Goal: Information Seeking & Learning: Learn about a topic

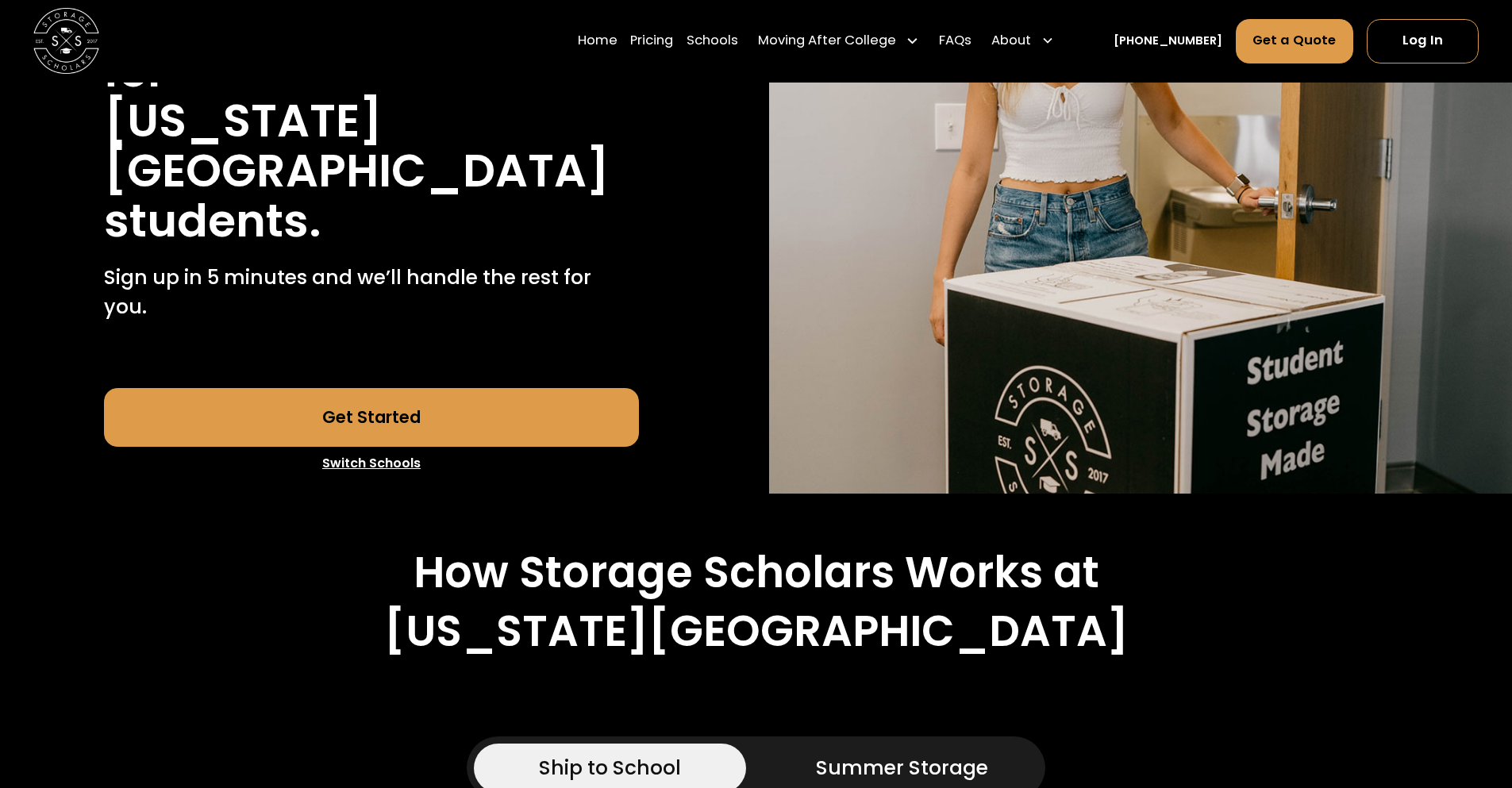
scroll to position [635, 0]
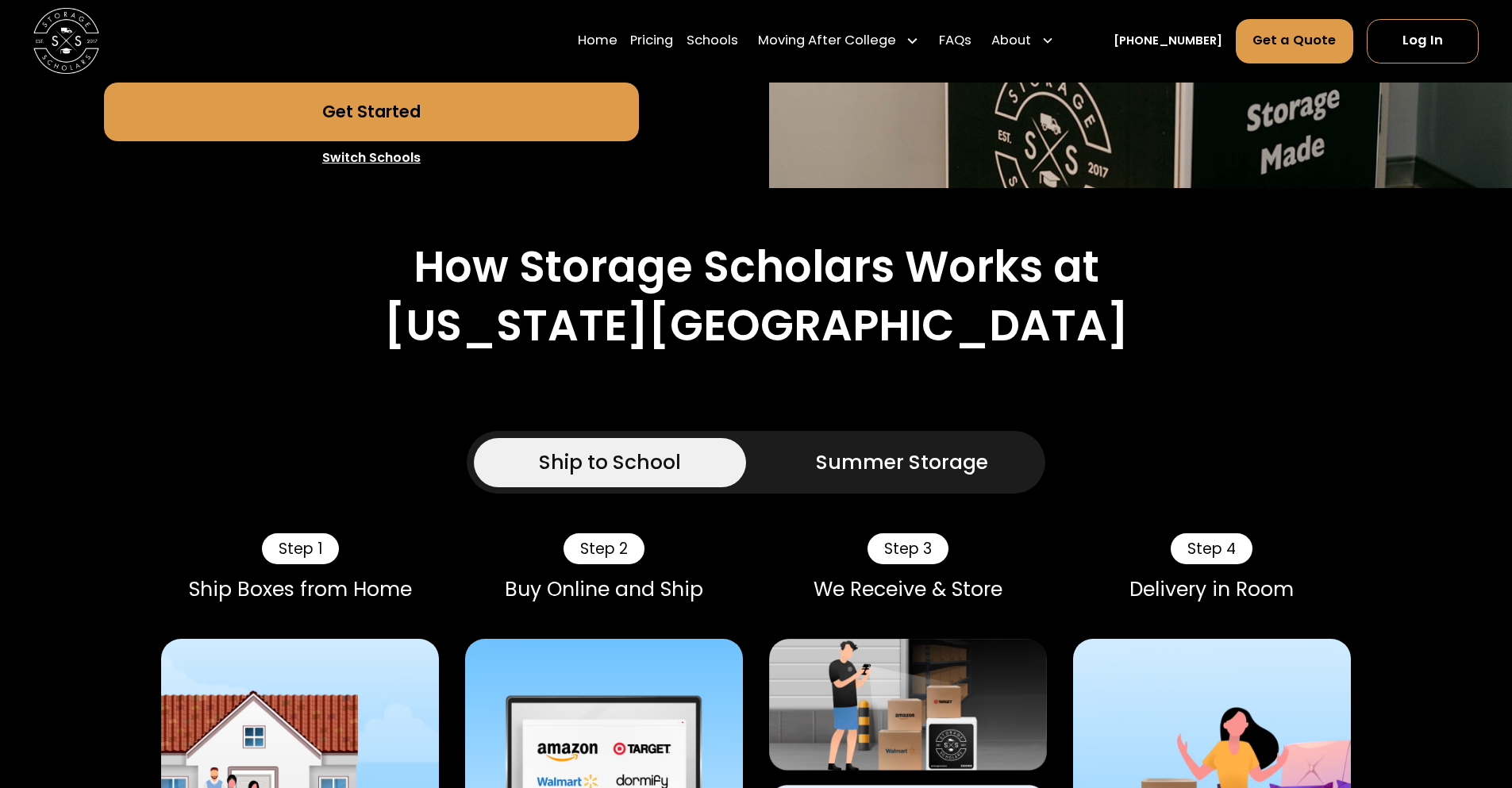
click at [838, 447] on div "Summer Storage" at bounding box center [901, 462] width 172 height 29
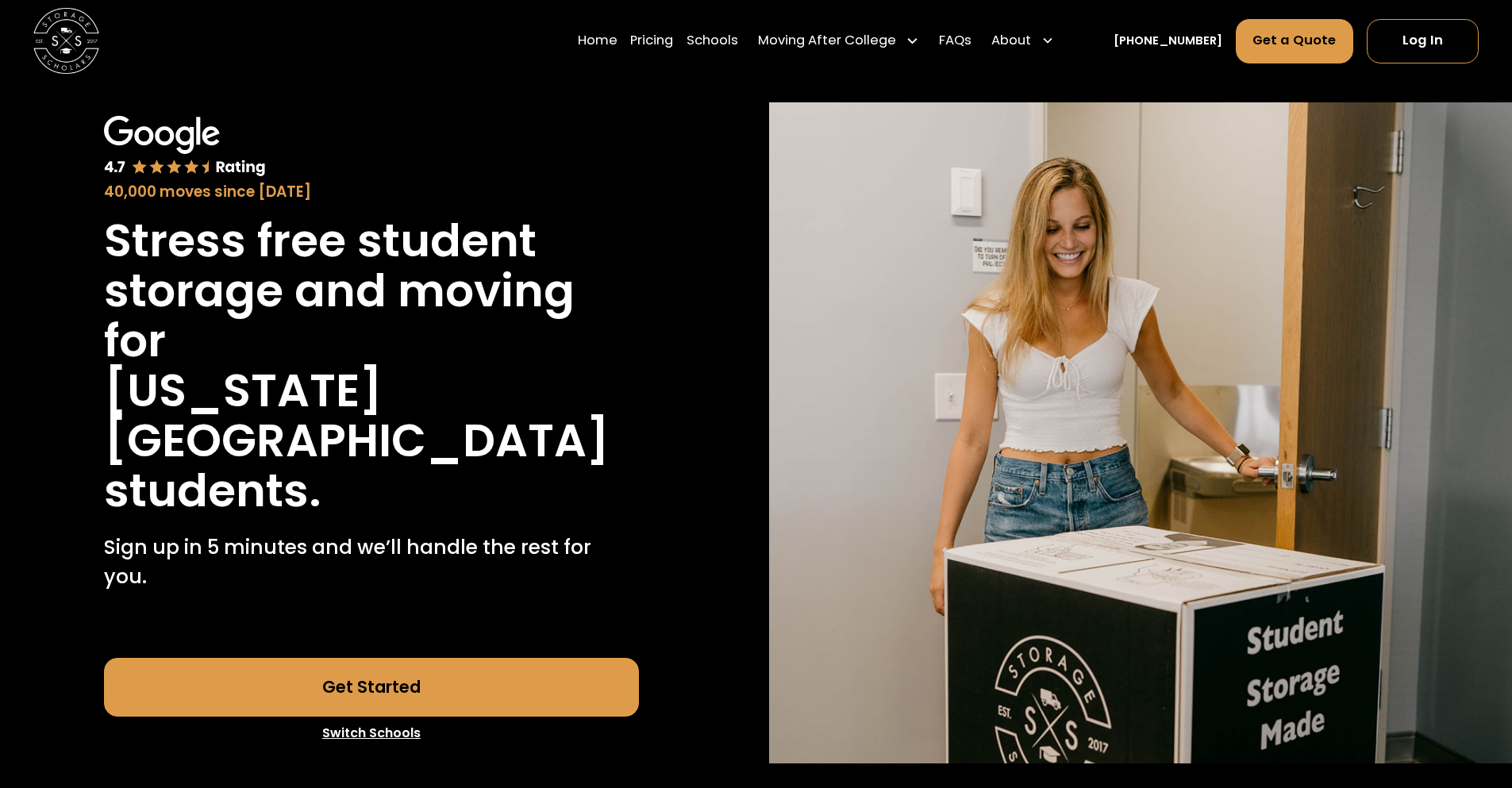
scroll to position [0, 0]
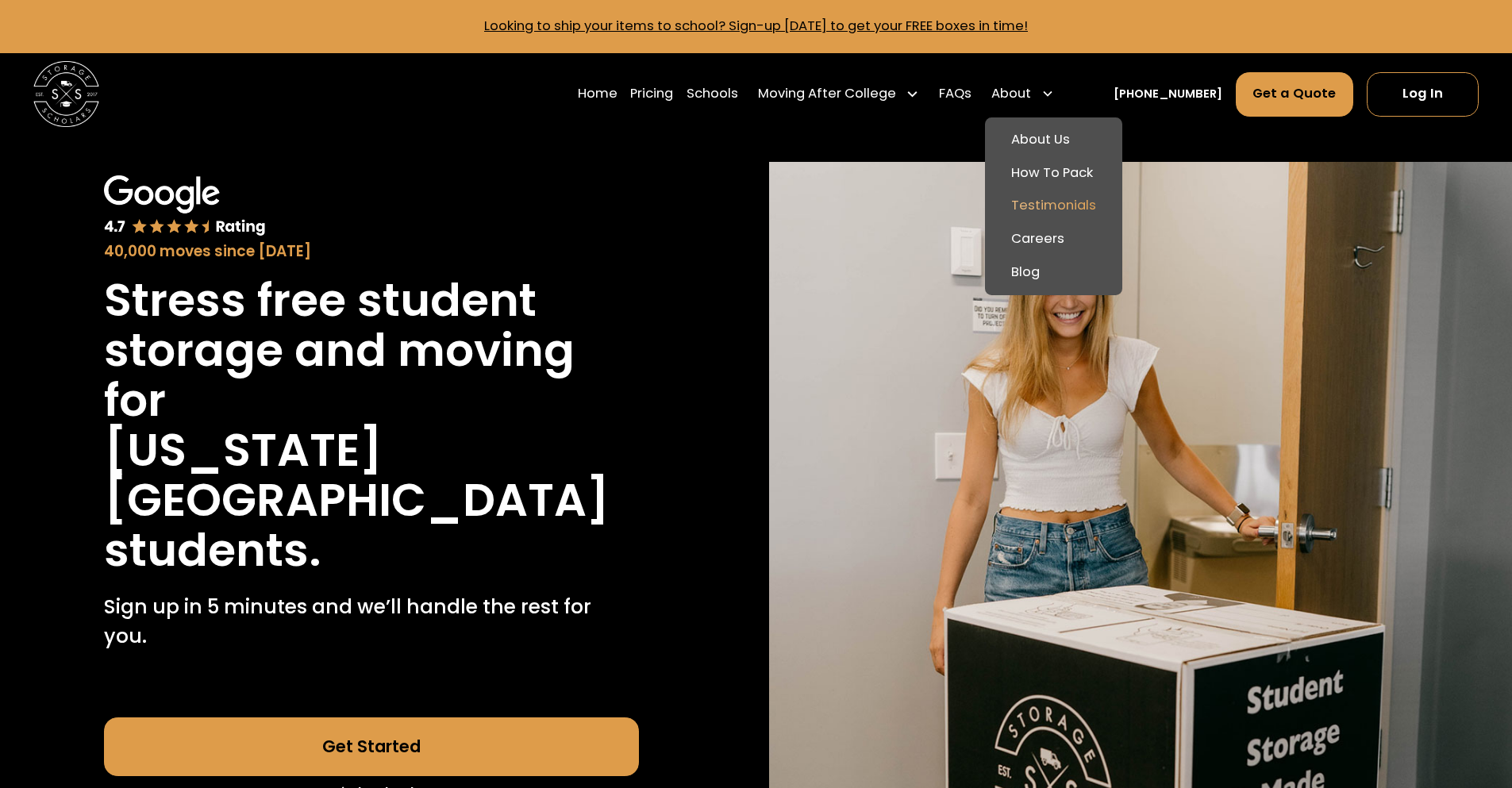
click at [1070, 205] on link "Testimonials" at bounding box center [1054, 207] width 124 height 34
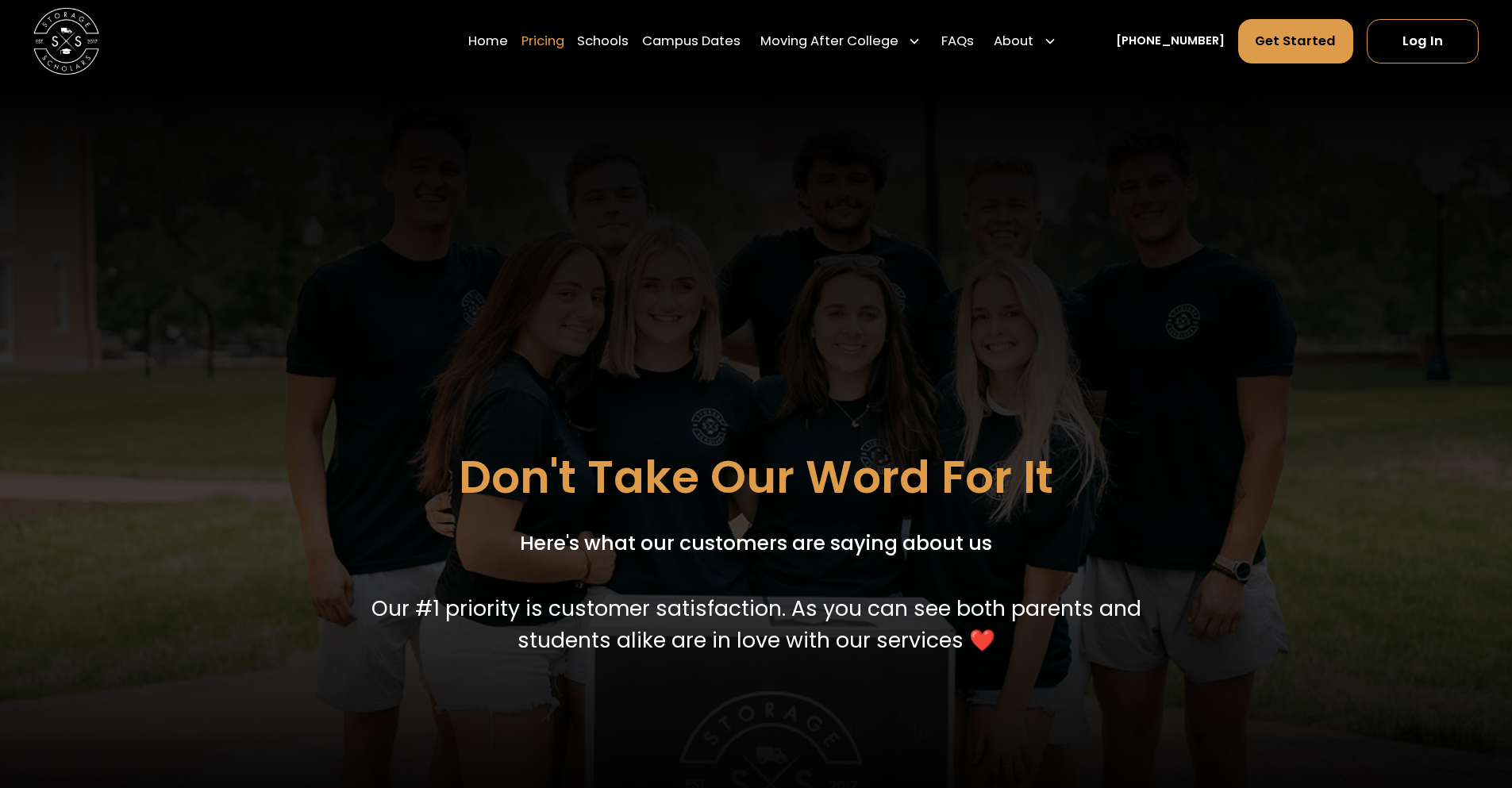
click at [564, 45] on link "Pricing" at bounding box center [542, 41] width 43 height 46
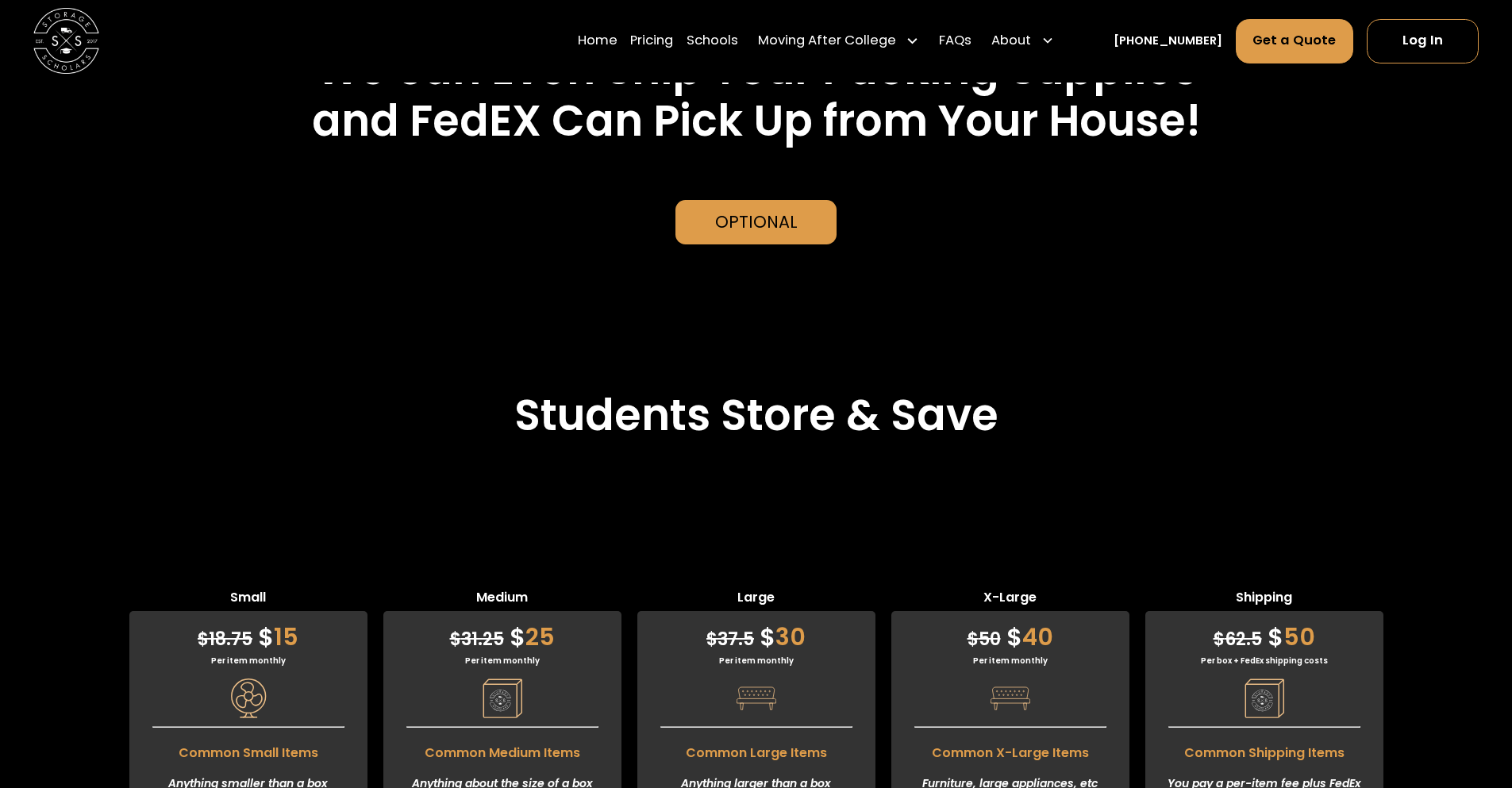
scroll to position [3699, 0]
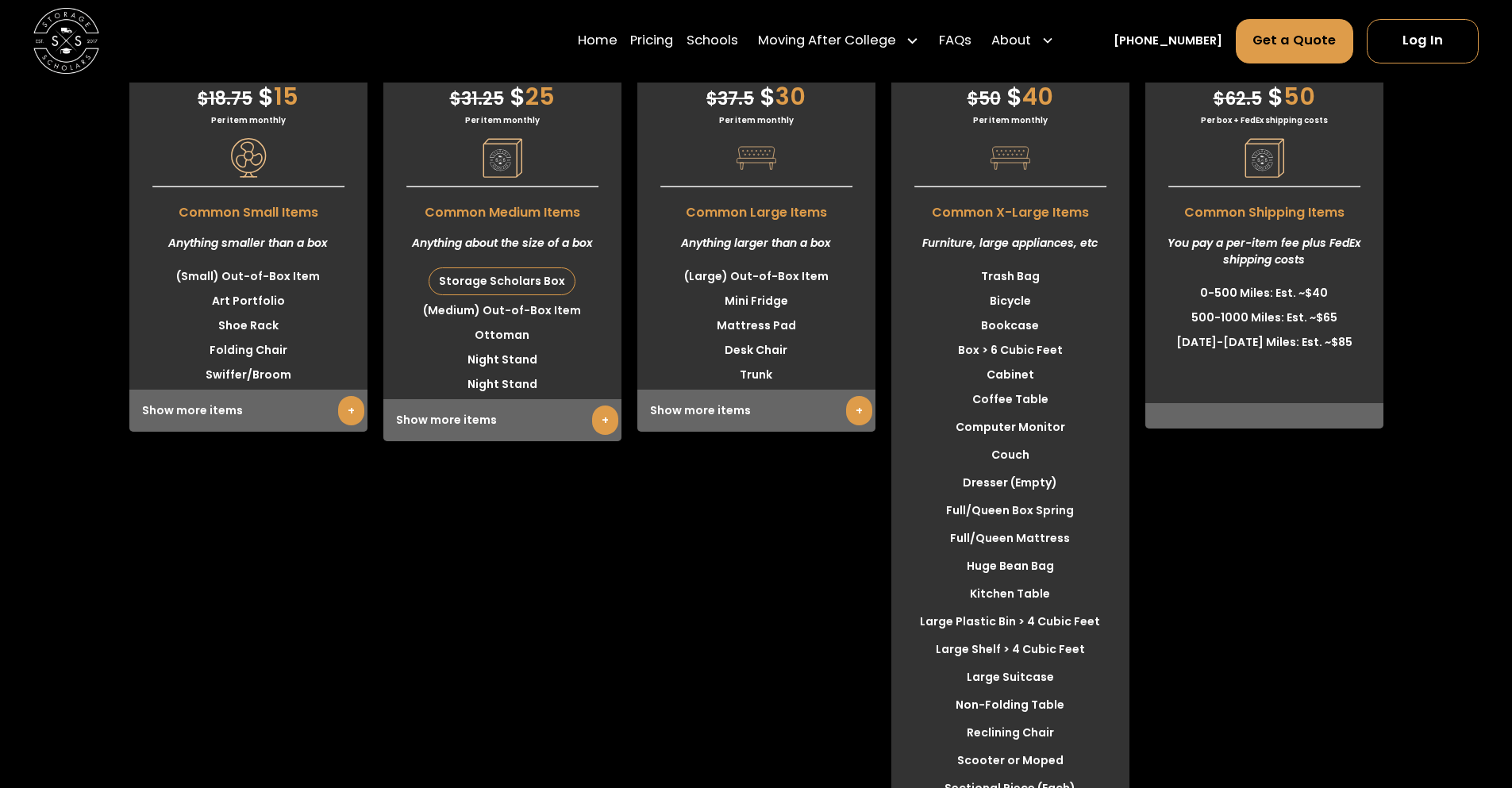
scroll to position [4096, 0]
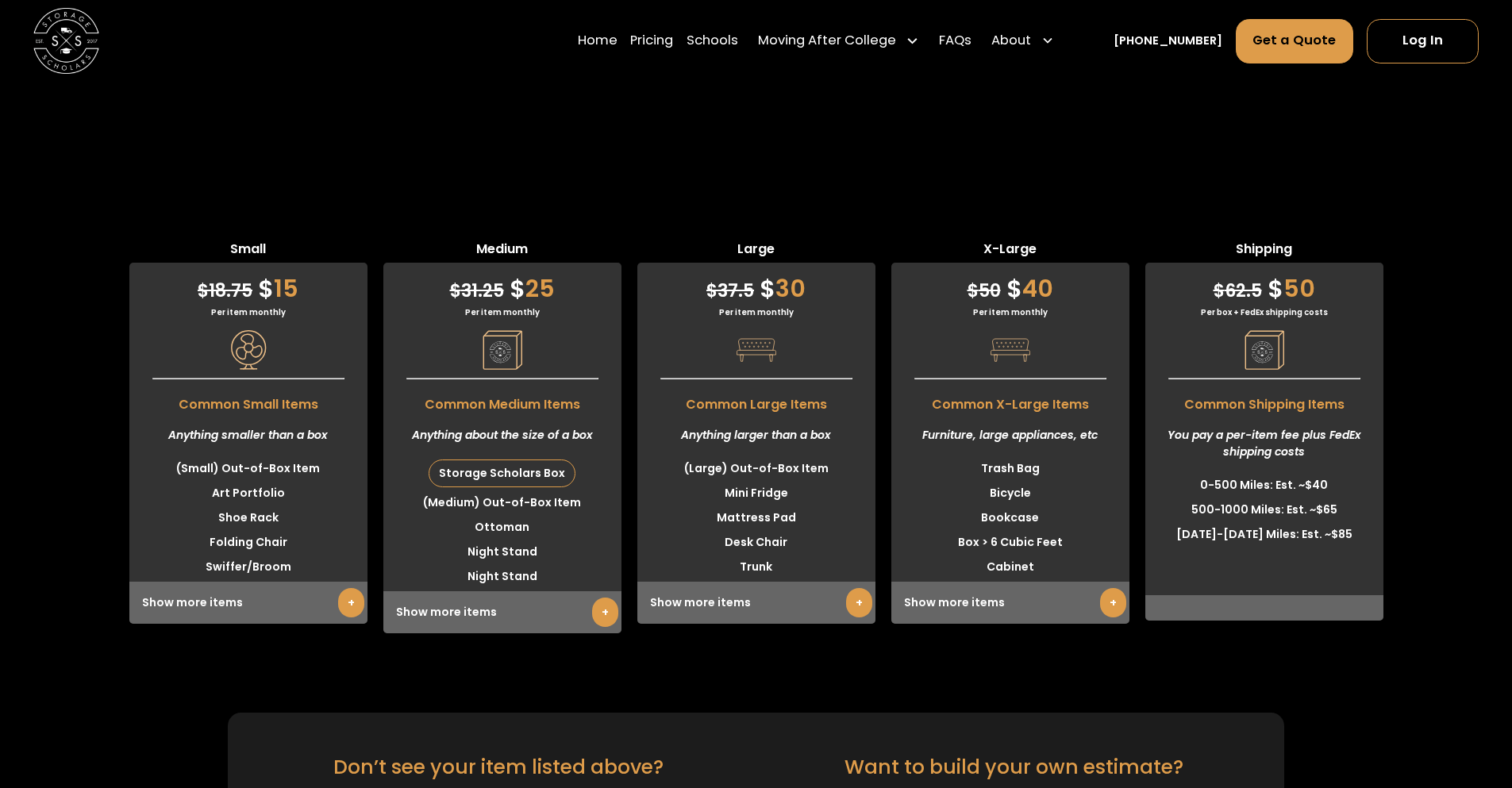
scroll to position [3779, 0]
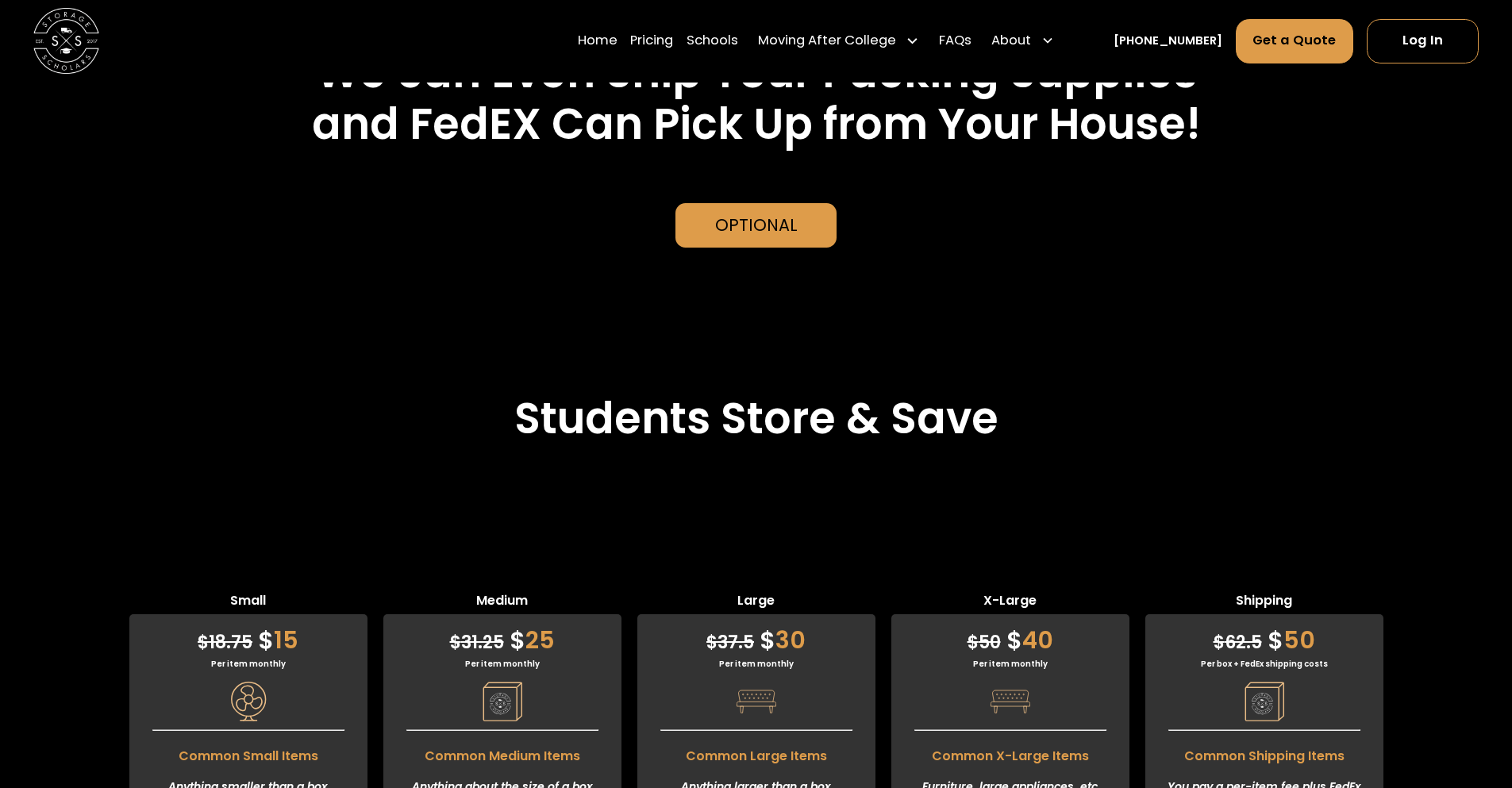
scroll to position [3620, 0]
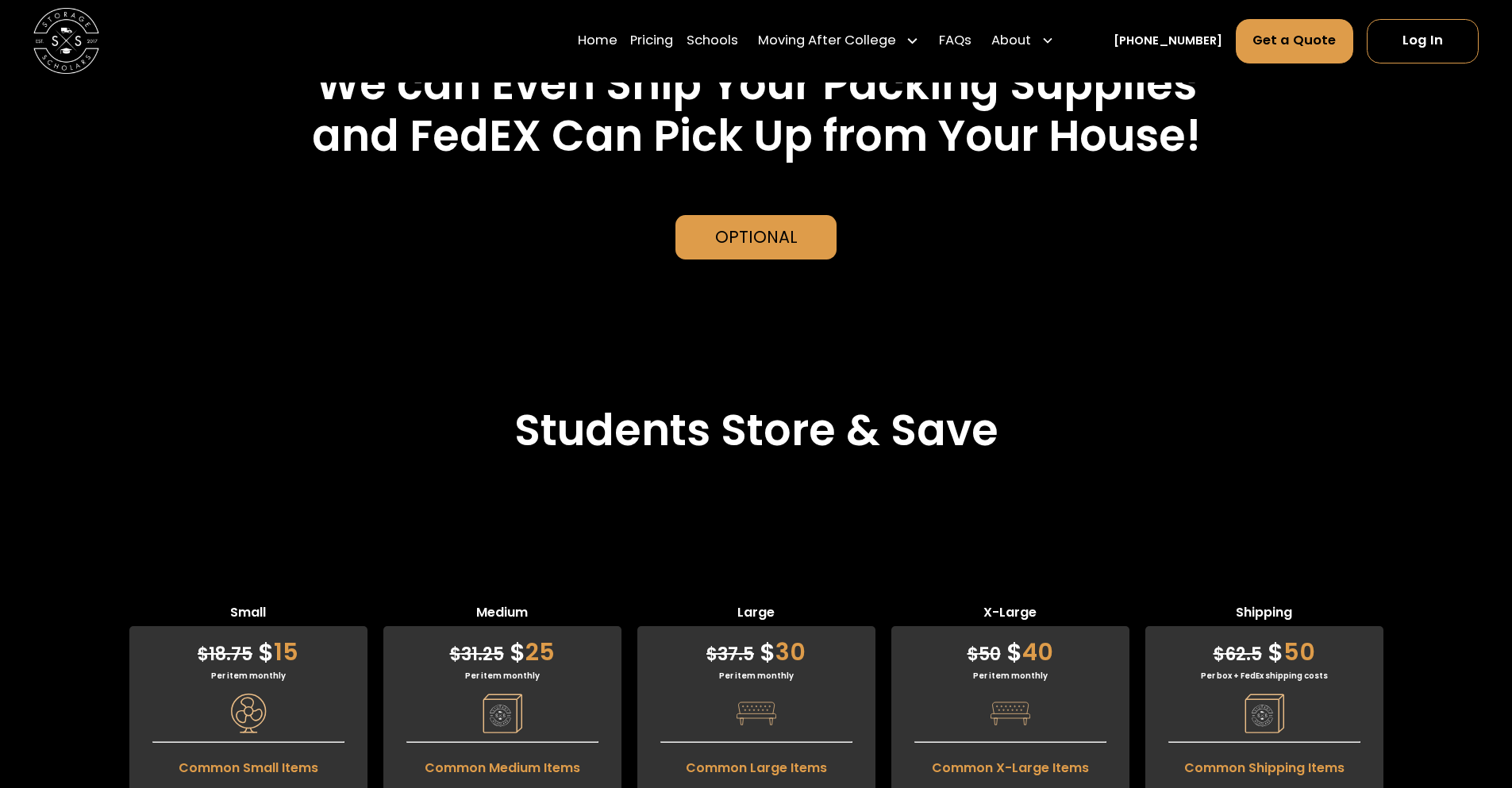
click at [1262, 694] on img at bounding box center [1264, 713] width 40 height 40
click at [1251, 751] on span "Common Shipping Items" at bounding box center [1264, 764] width 238 height 27
drag, startPoint x: 1387, startPoint y: 330, endPoint x: 1417, endPoint y: 378, distance: 56.6
click at [1407, 603] on div "Small $ 18.75 $ 15 Per item monthly Common Small Items Anything smaller than a …" at bounding box center [756, 800] width 1512 height 394
click at [1460, 603] on div "Small $ 18.75 $ 15 Per item monthly Common Small Items Anything smaller than a …" at bounding box center [756, 800] width 1512 height 394
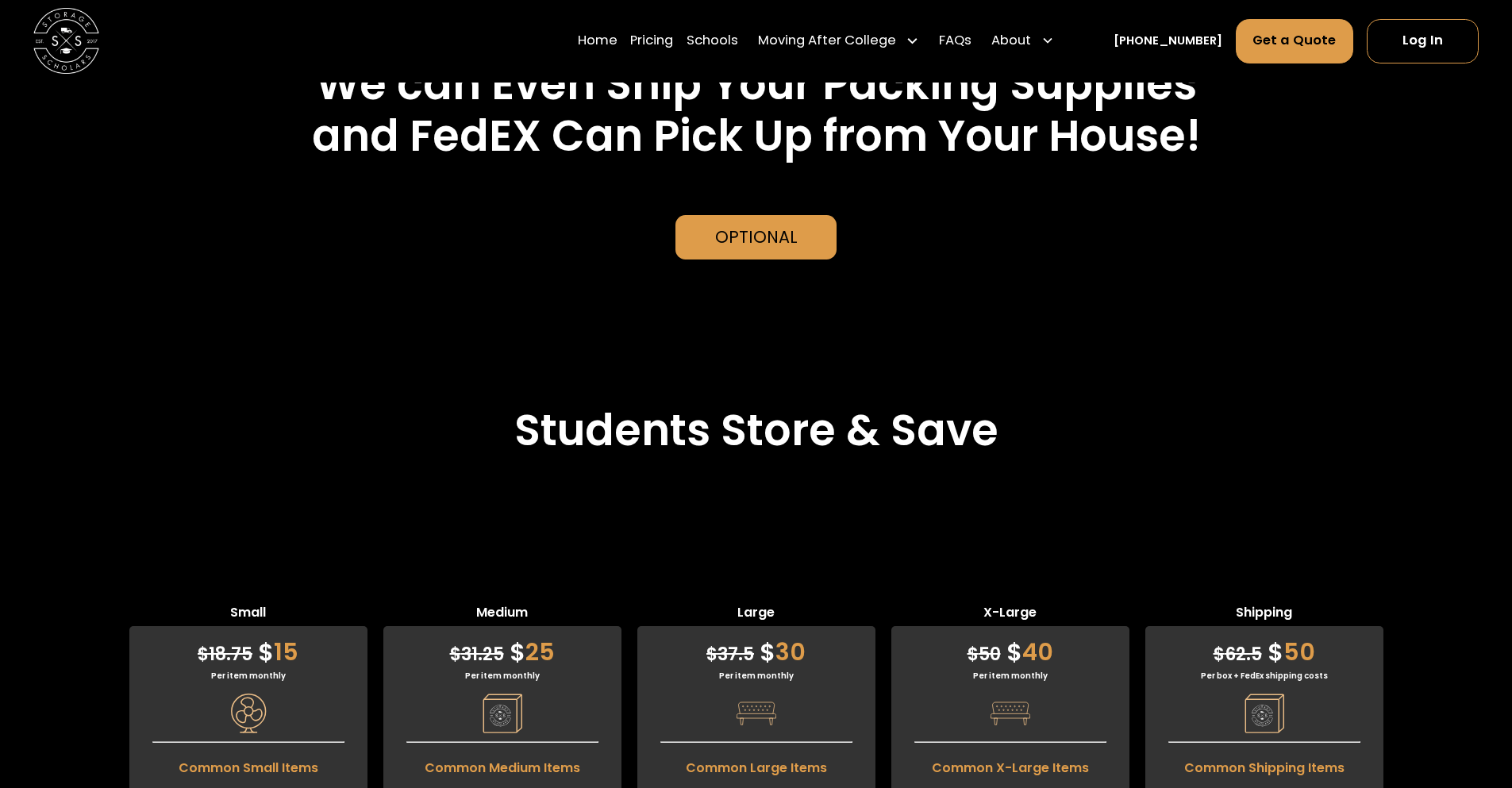
drag, startPoint x: 1226, startPoint y: 357, endPoint x: 1303, endPoint y: 400, distance: 88.2
click at [1451, 603] on div "Small $ 18.75 $ 15 Per item monthly Common Small Items Anything smaller than a …" at bounding box center [756, 800] width 1512 height 394
drag, startPoint x: 1272, startPoint y: 425, endPoint x: 1366, endPoint y: 459, distance: 100.0
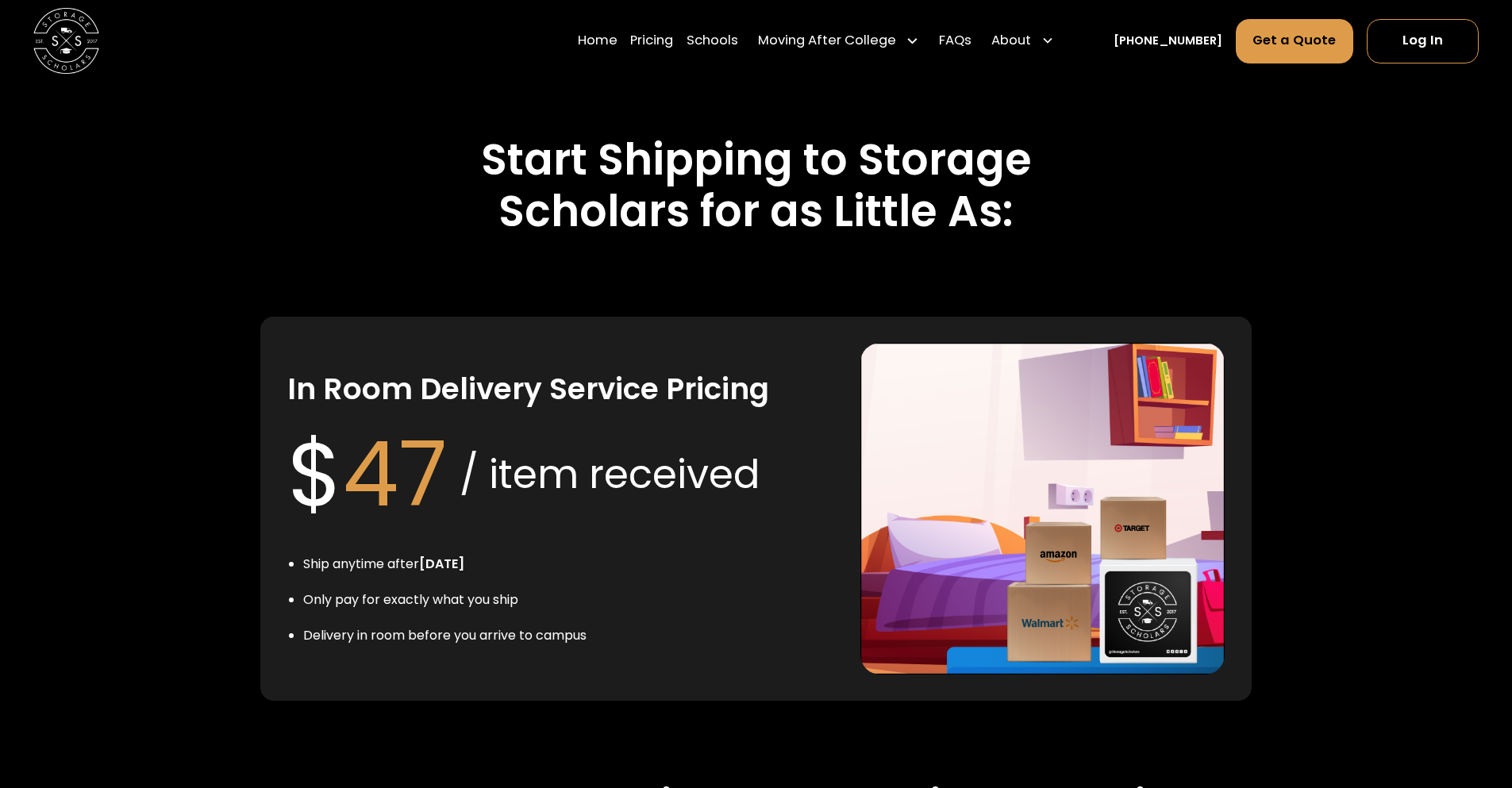
scroll to position [2820, 0]
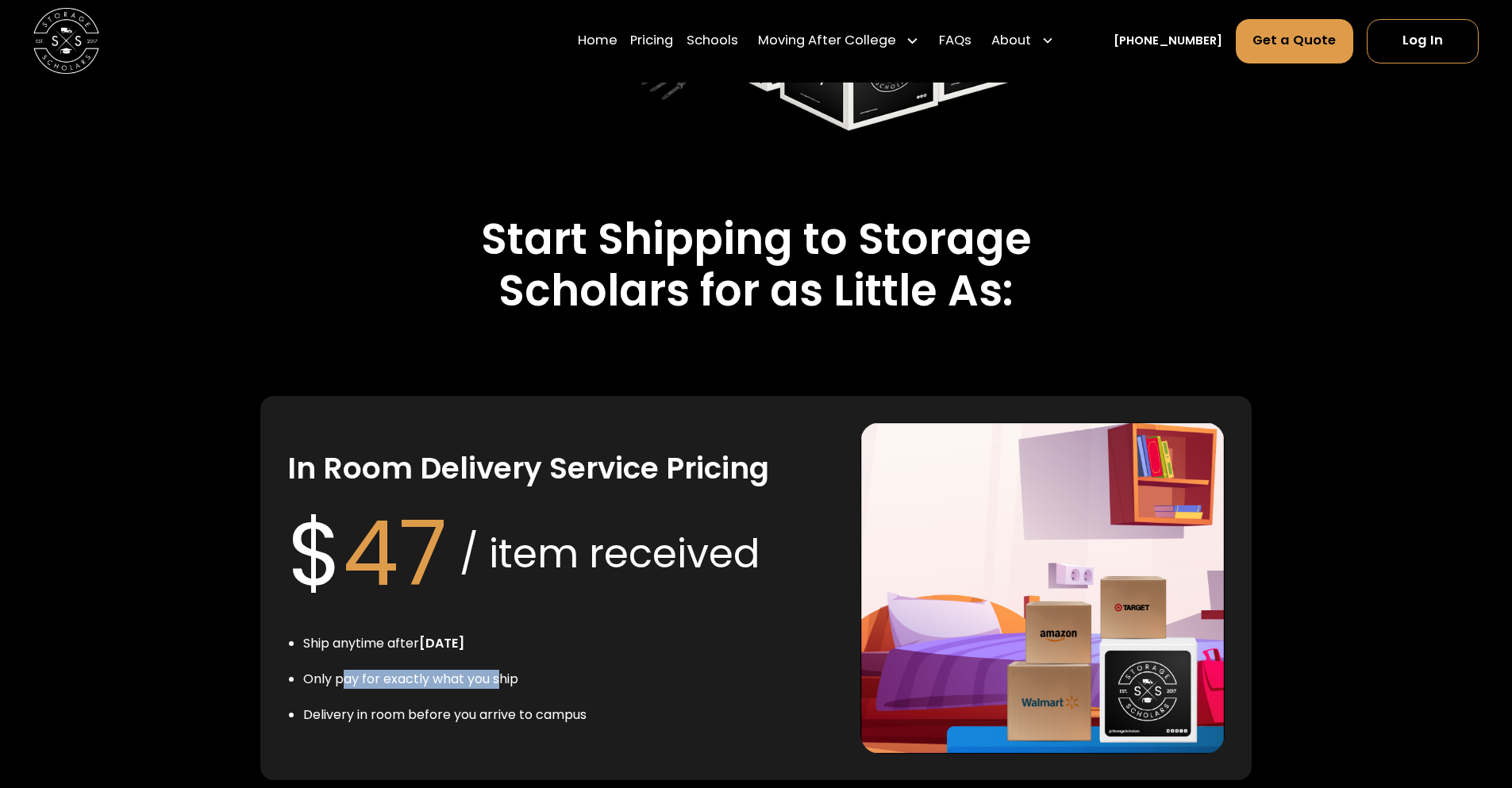
drag, startPoint x: 340, startPoint y: 547, endPoint x: 503, endPoint y: 540, distance: 163.2
click at [503, 669] on li "Only pay for exactly what you ship" at bounding box center [444, 679] width 283 height 19
click at [479, 598] on div "In Room Delivery Service Pricing $ 47 / item received Ship anytime after July 1…" at bounding box center [561, 588] width 547 height 331
drag, startPoint x: 351, startPoint y: 578, endPoint x: 485, endPoint y: 576, distance: 134.0
click at [485, 706] on li "Delivery in room before you arrive to campus" at bounding box center [444, 715] width 283 height 19
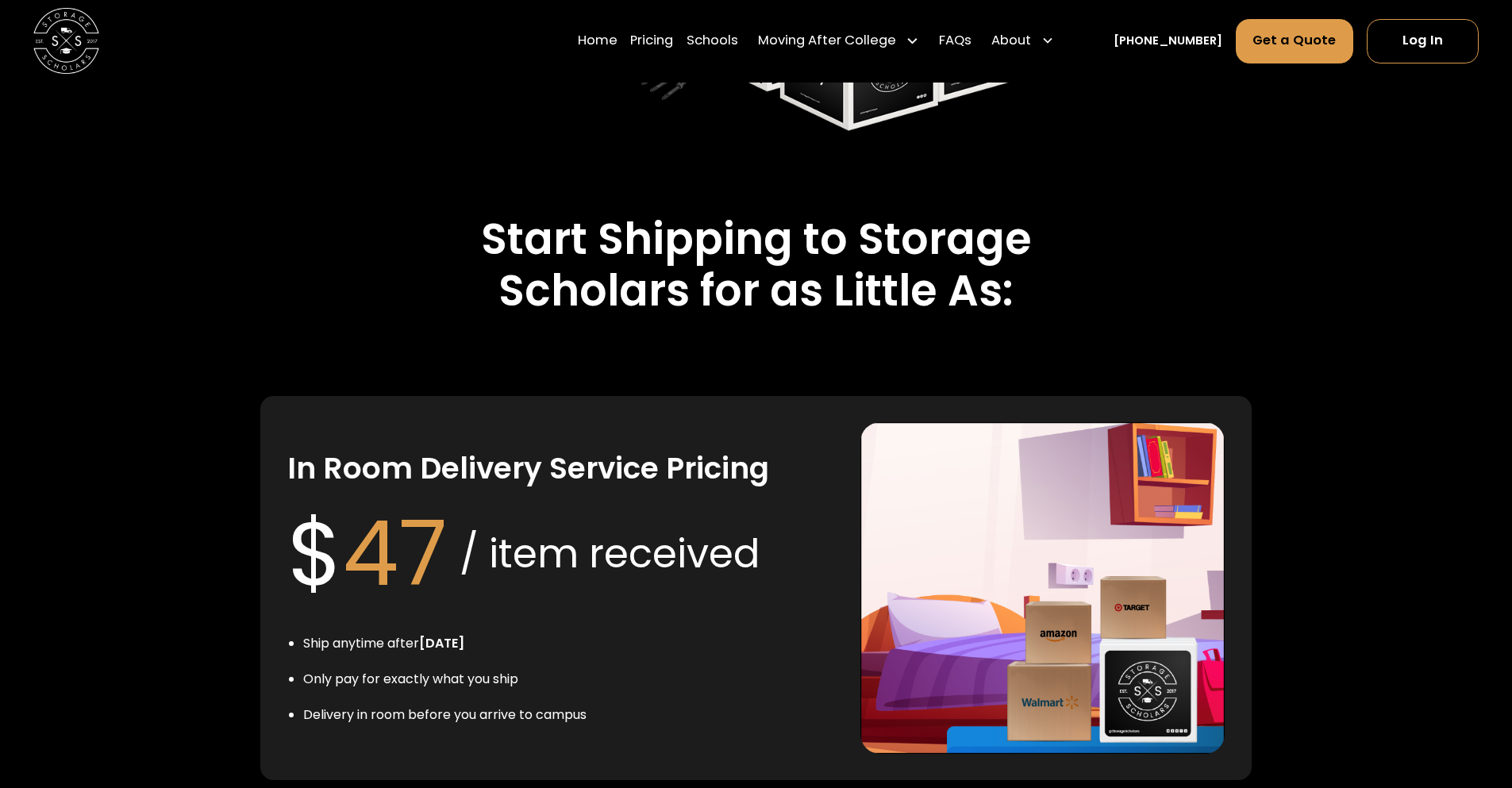
click at [550, 706] on li "Delivery in room before you arrive to campus" at bounding box center [444, 715] width 283 height 19
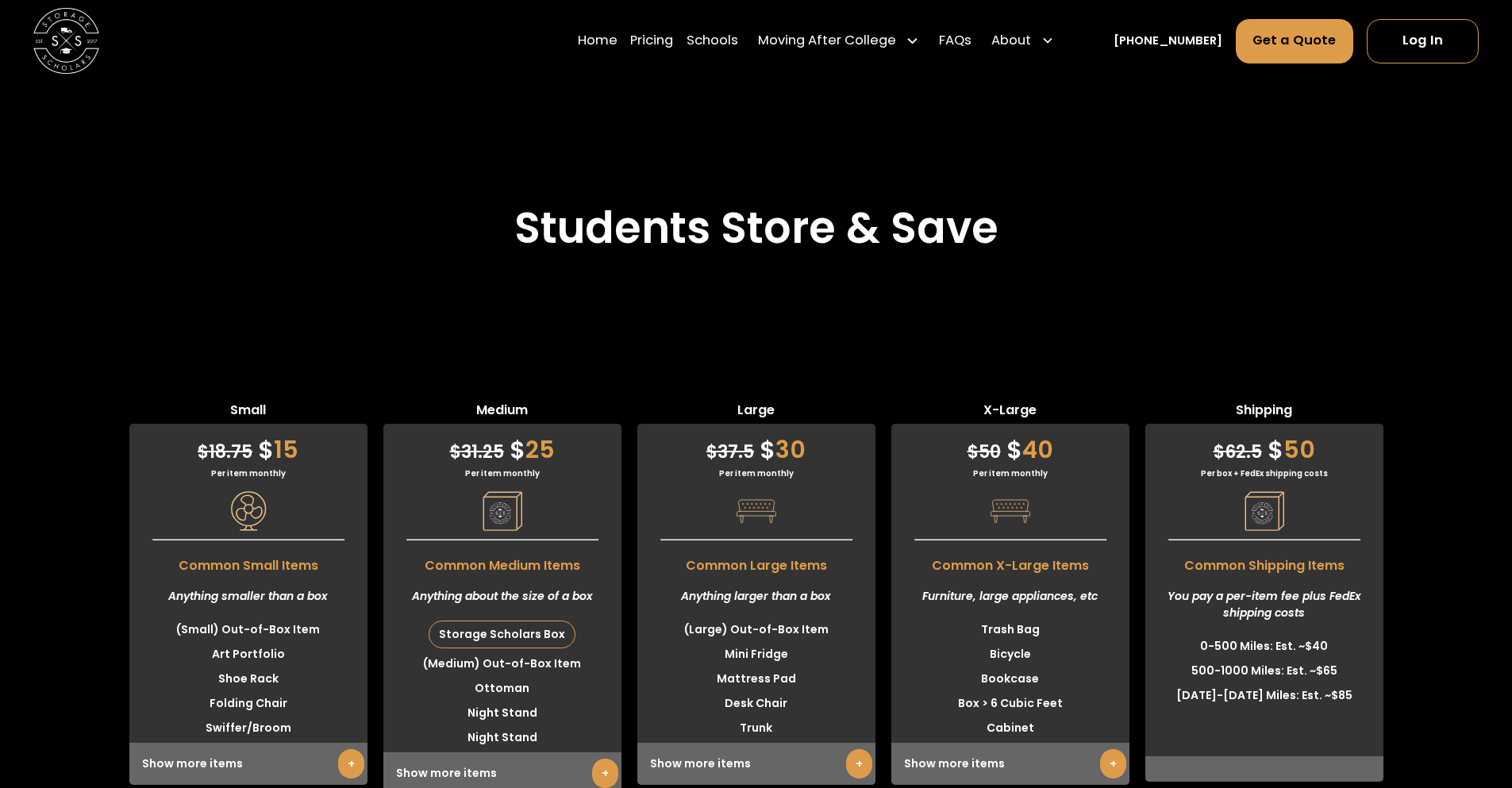
scroll to position [3851, 0]
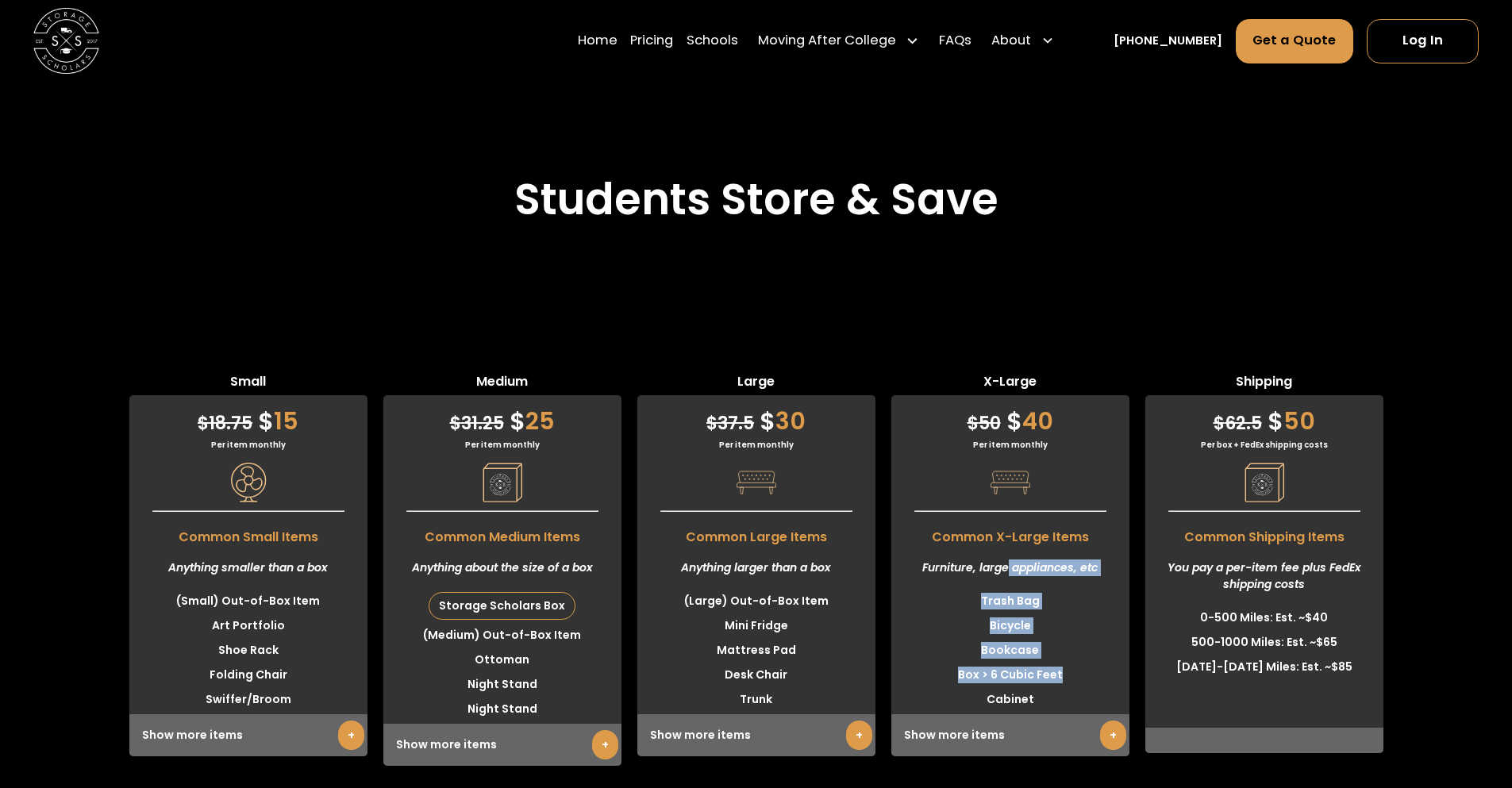
drag, startPoint x: 1007, startPoint y: 431, endPoint x: 1075, endPoint y: 537, distance: 125.9
click at [1075, 537] on div "$ 50 $ 40 Per item monthly Common X-Large Items Furniture, large appliances, et…" at bounding box center [1010, 575] width 238 height 361
click at [1049, 663] on li "Box > 6 Cubic Feet" at bounding box center [1010, 674] width 238 height 24
click at [1437, 500] on div "Small $ 18.75 $ 15 Per item monthly Common Small Items Anything smaller than a …" at bounding box center [756, 569] width 1512 height 394
click at [1034, 547] on div "Furniture, large appliances, etc" at bounding box center [1010, 568] width 238 height 42
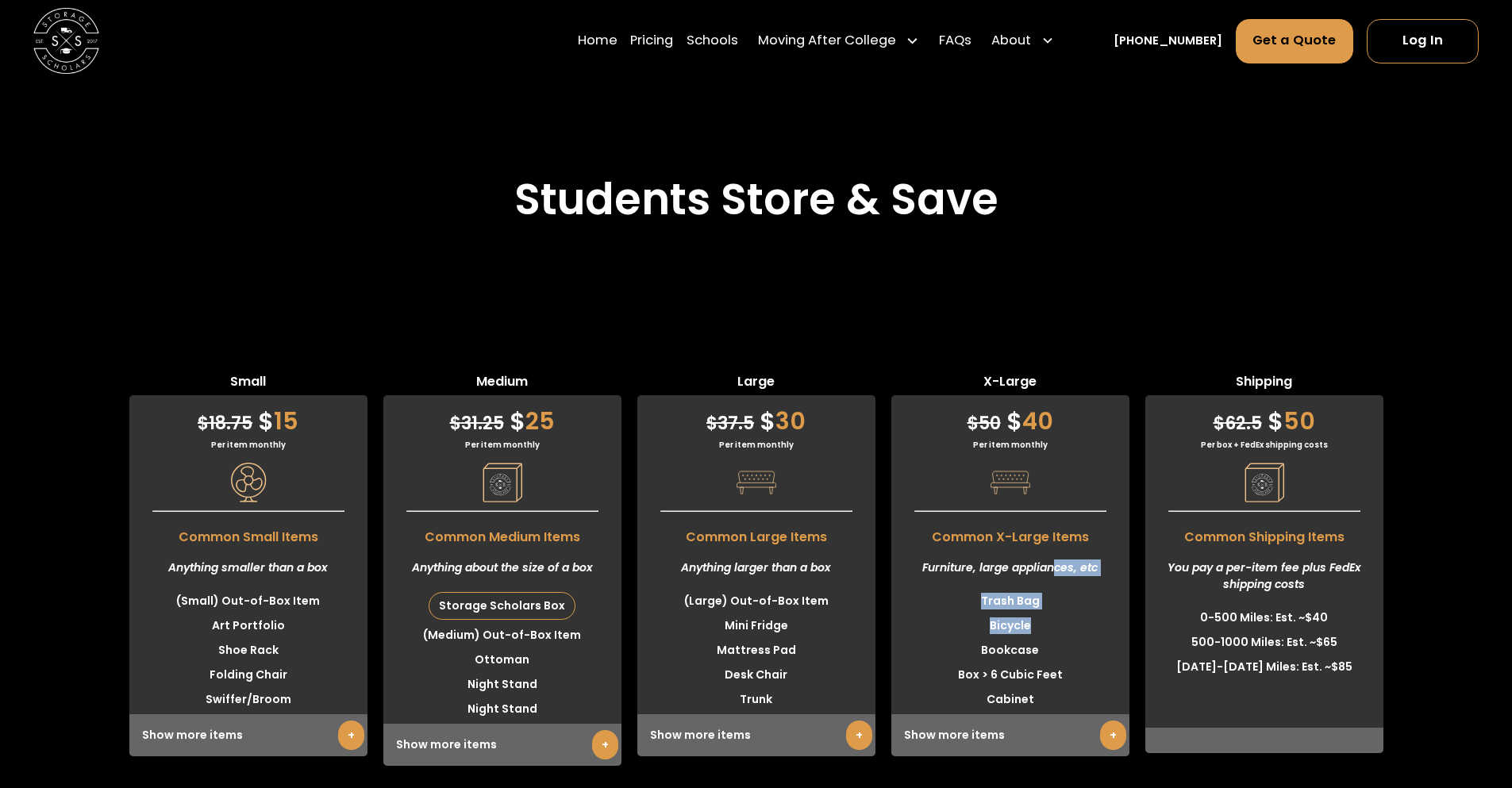
drag, startPoint x: 1069, startPoint y: 435, endPoint x: 1047, endPoint y: 538, distance: 105.3
click at [1073, 518] on div "$ 50 $ 40 Per item monthly Common X-Large Items Furniture, large appliances, et…" at bounding box center [1010, 575] width 238 height 361
click at [1046, 663] on li "Box > 6 Cubic Feet" at bounding box center [1010, 674] width 238 height 24
drag, startPoint x: 1042, startPoint y: 568, endPoint x: 986, endPoint y: 418, distance: 160.1
click at [986, 418] on div "$ 50 $ 40 Per item monthly Common X-Large Items Furniture, large appliances, et…" at bounding box center [1010, 575] width 238 height 361
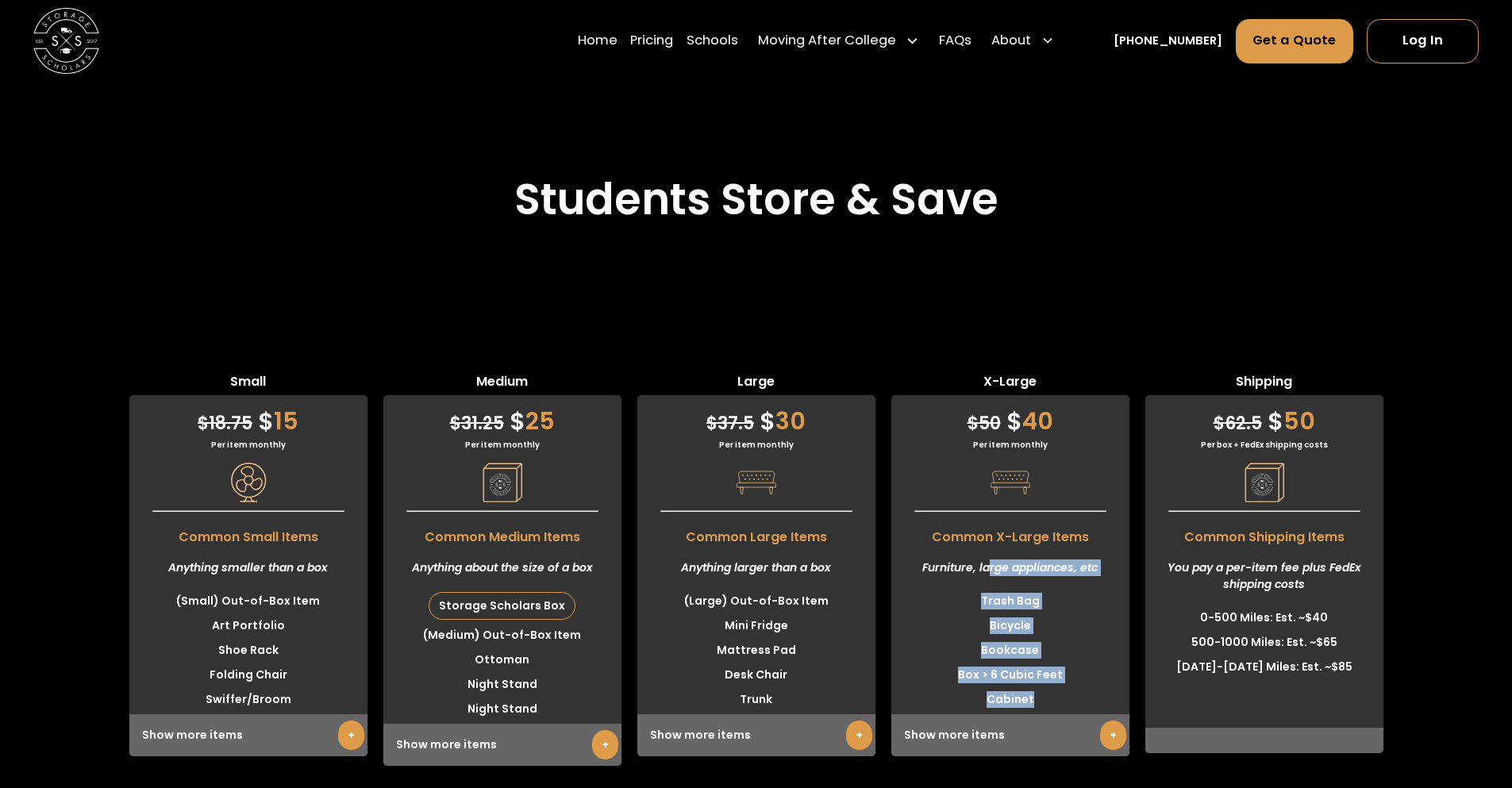
click at [1053, 589] on li "Trash Bag" at bounding box center [1010, 600] width 238 height 24
click at [1038, 613] on li "Bicycle" at bounding box center [1010, 625] width 238 height 24
click at [1425, 471] on div "Small $ 18.75 $ 15 Per item monthly Common Small Items Anything smaller than a …" at bounding box center [756, 569] width 1512 height 394
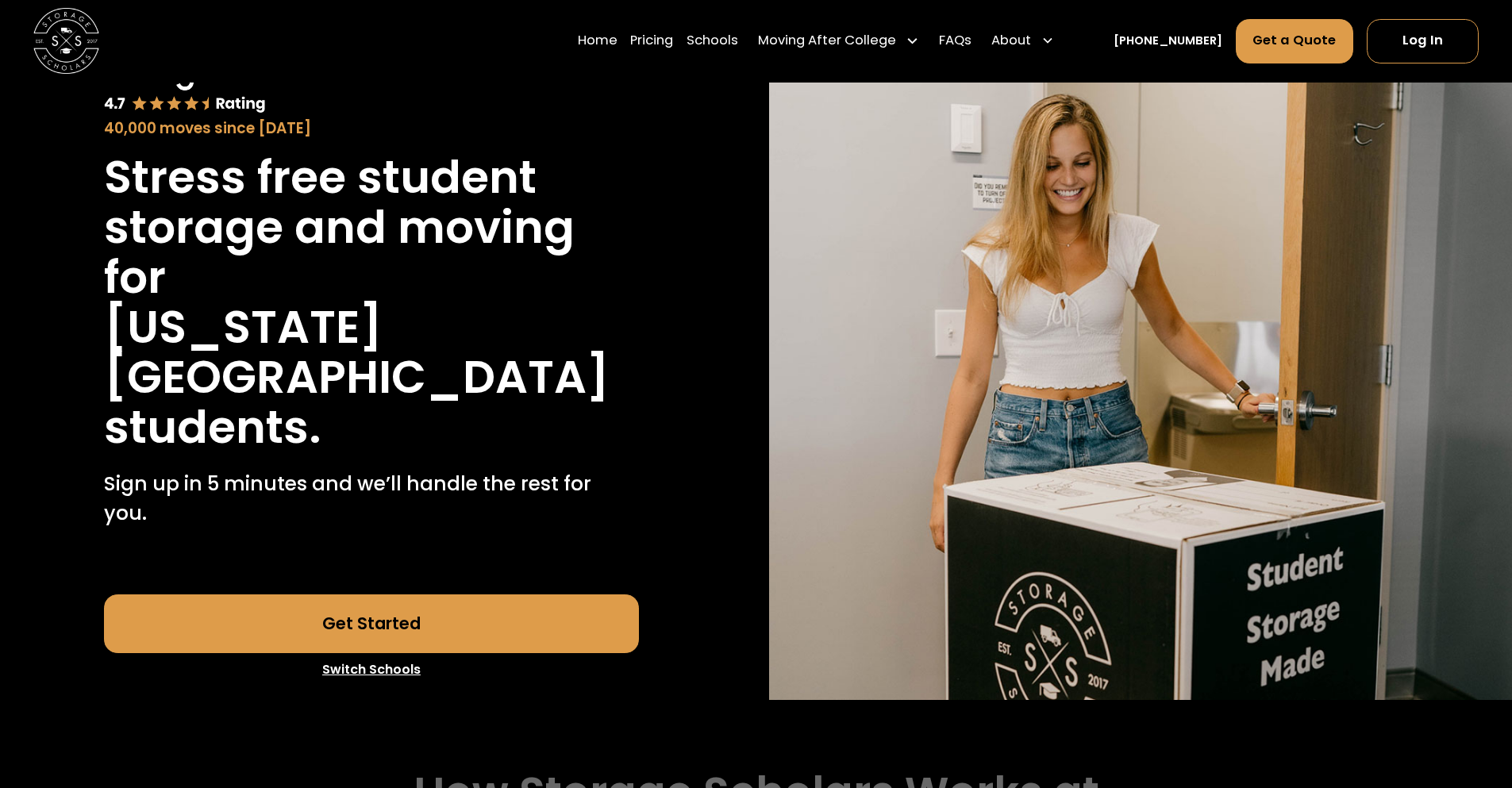
scroll to position [0, 0]
